Goal: Task Accomplishment & Management: Use online tool/utility

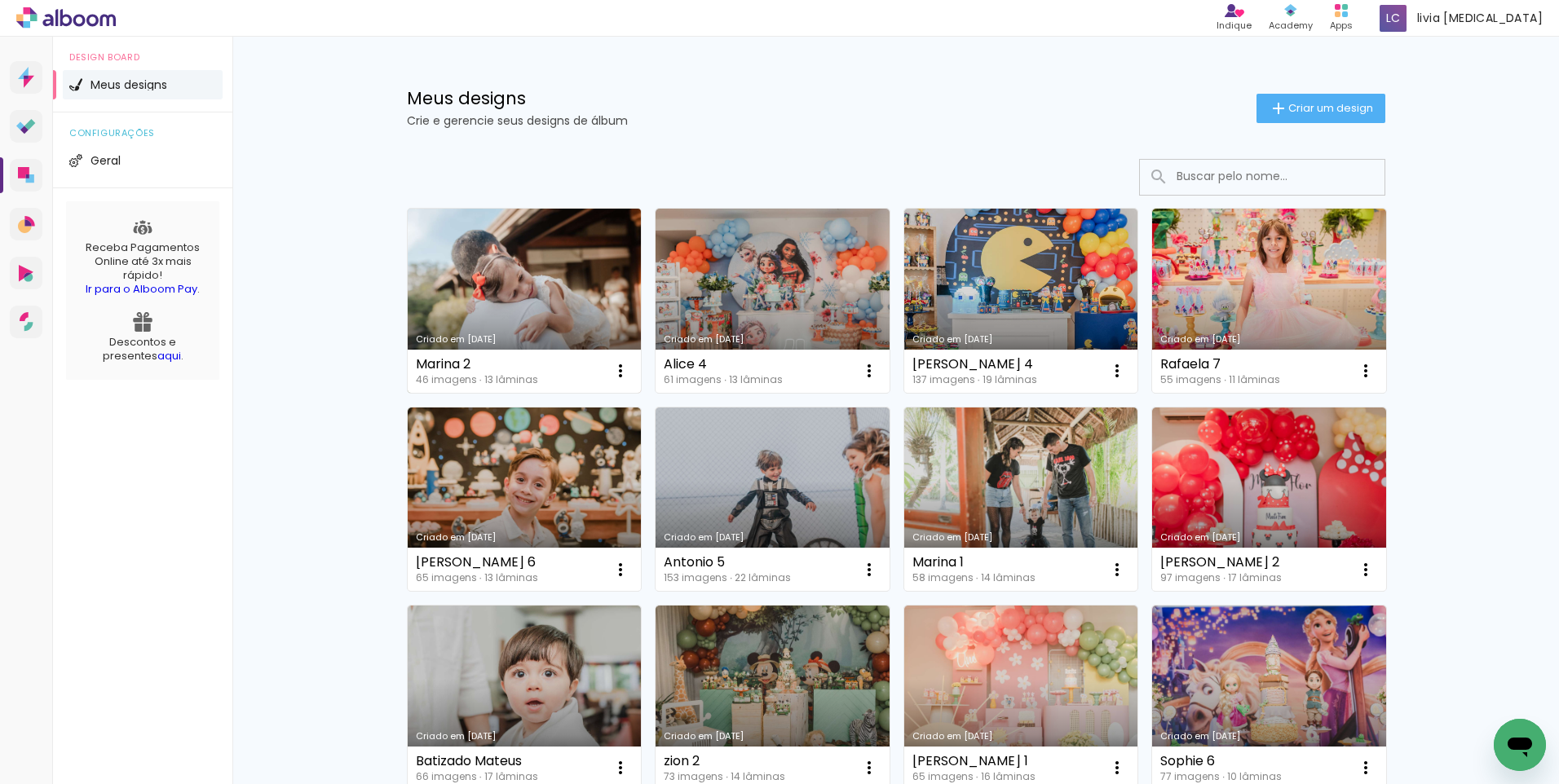
click at [543, 268] on link "Criado em 28/08/25" at bounding box center [524, 300] width 234 height 184
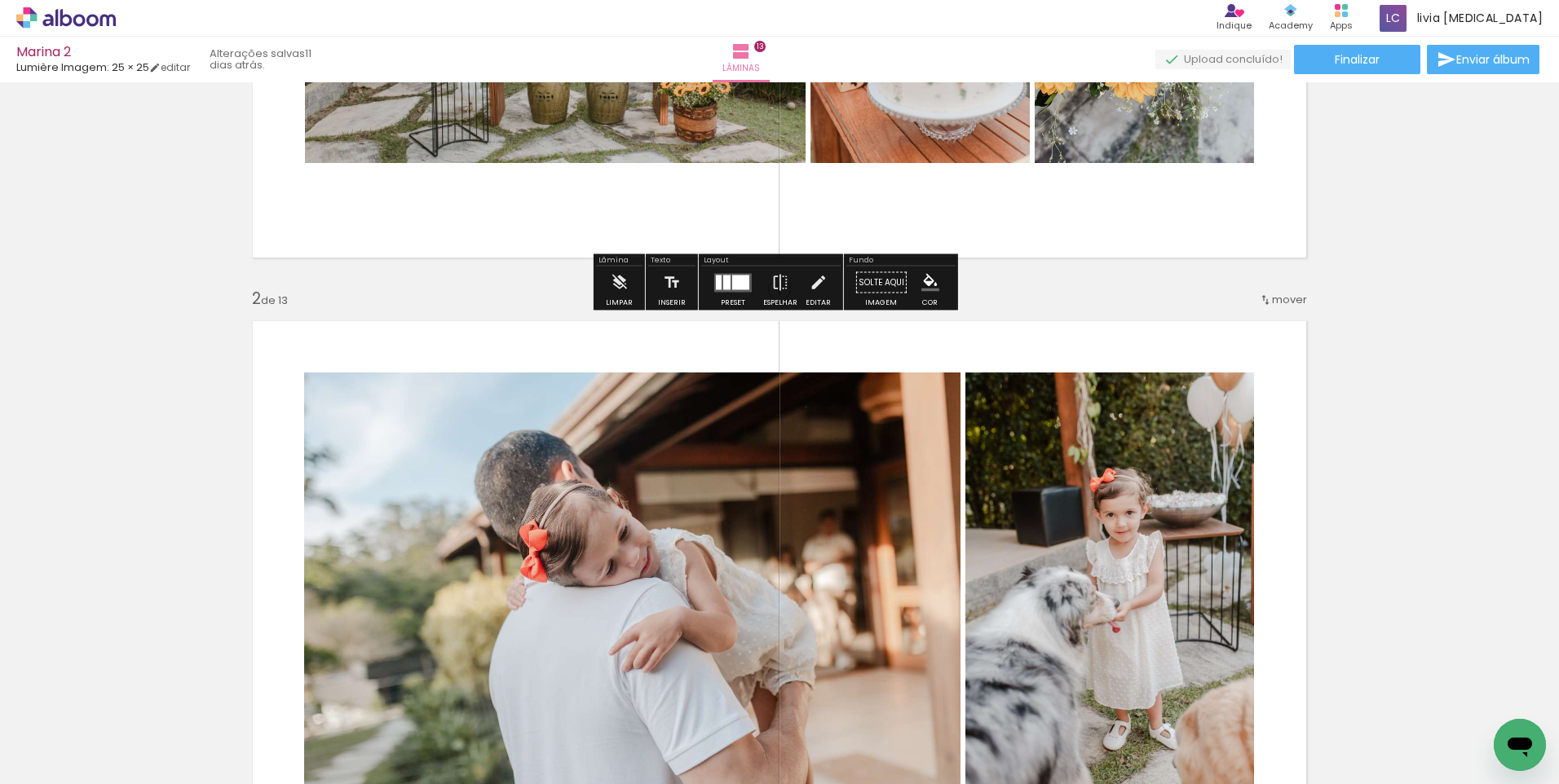
scroll to position [81, 0]
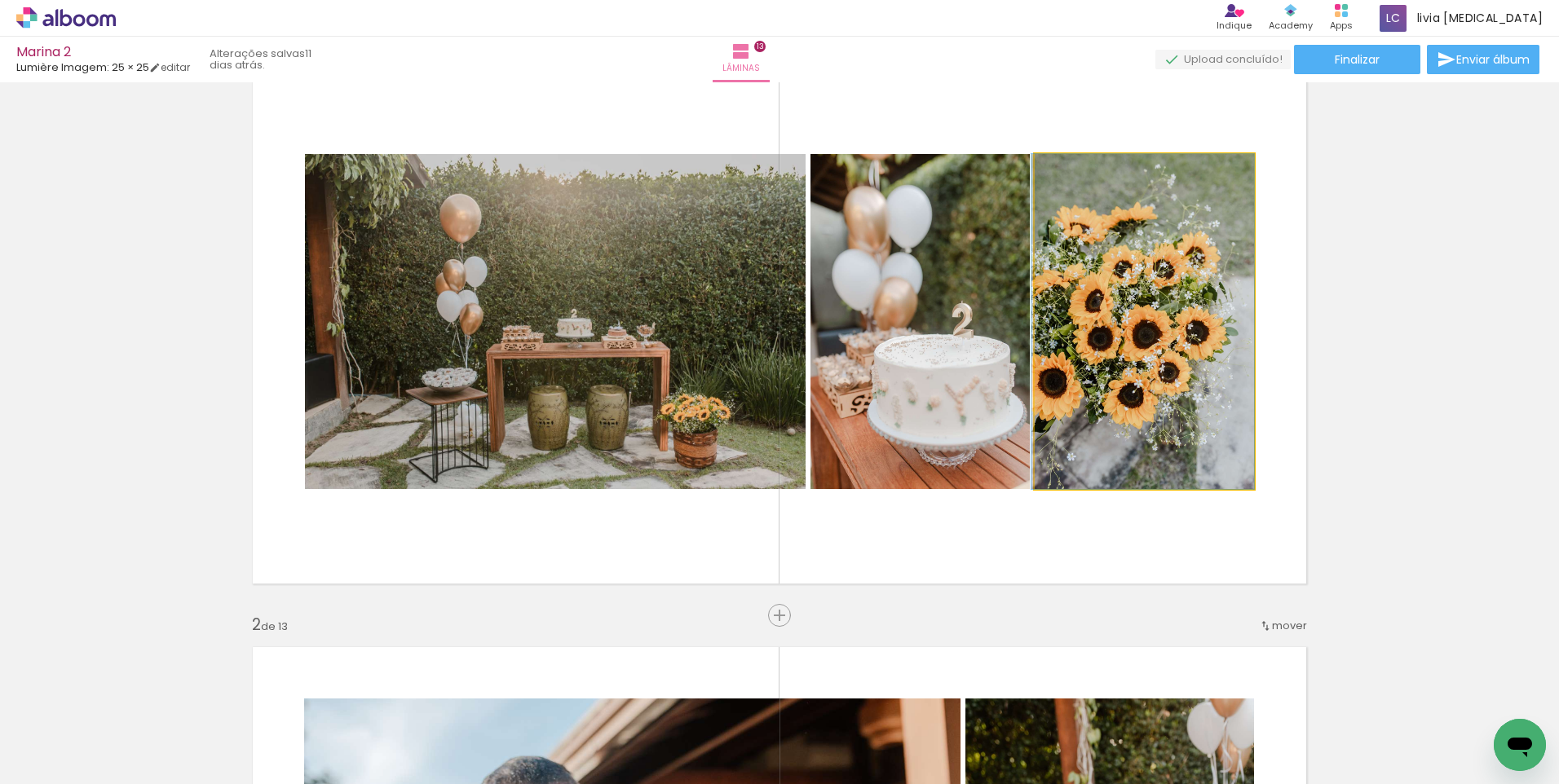
drag, startPoint x: 1175, startPoint y: 363, endPoint x: 1063, endPoint y: 390, distance: 115.2
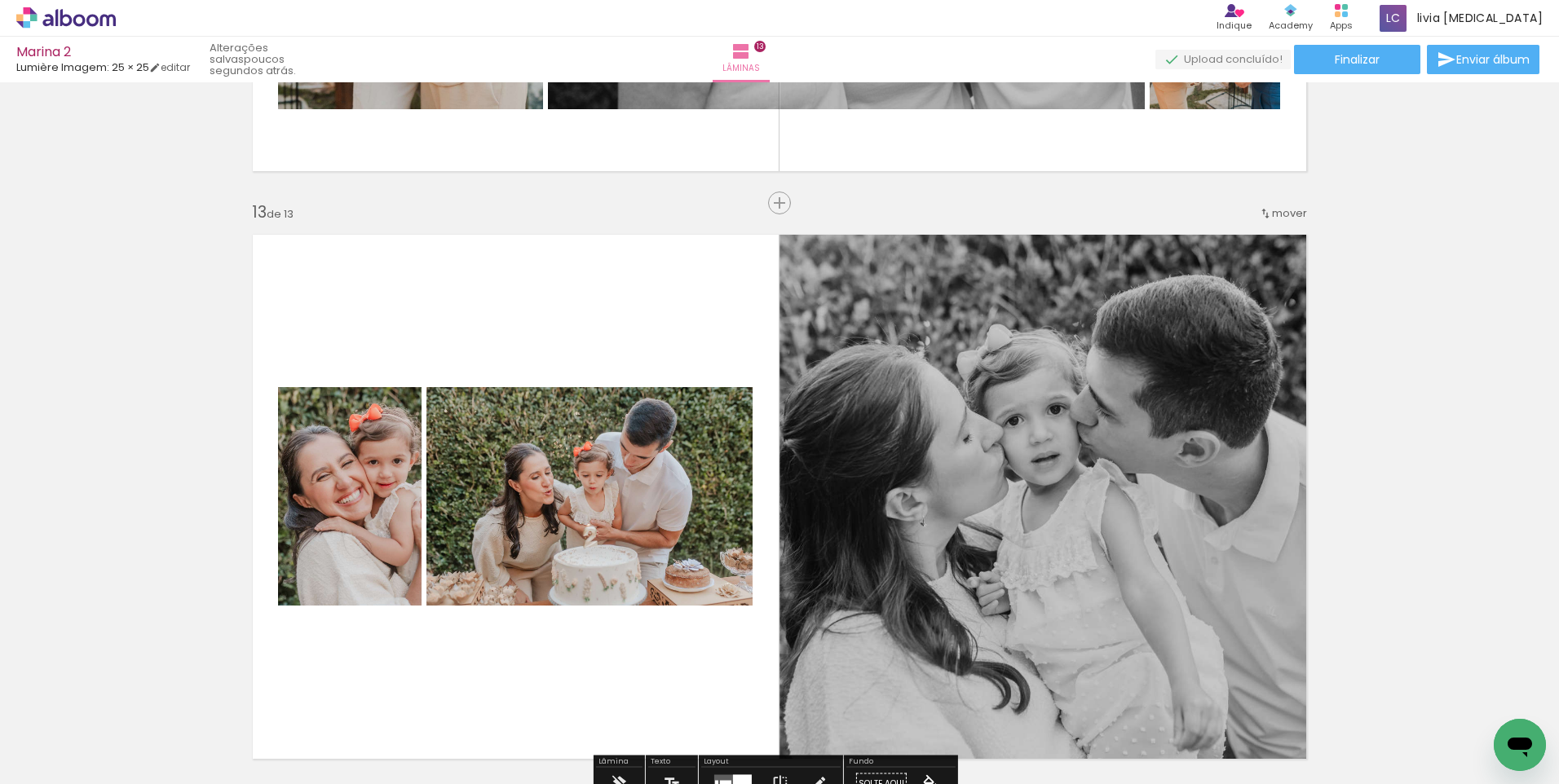
scroll to position [6958, 0]
